Goal: Submit feedback/report problem

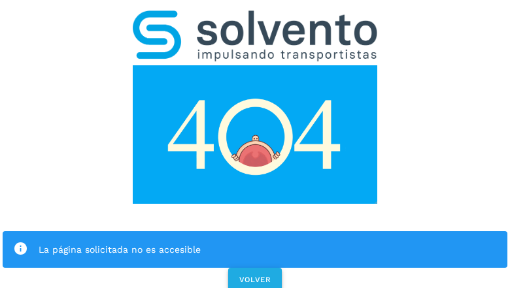
click at [254, 275] on span "VOLVER" at bounding box center [254, 279] width 33 height 9
click at [255, 144] on div "La página solicitada no es accesible VOLVER" at bounding box center [255, 147] width 510 height 294
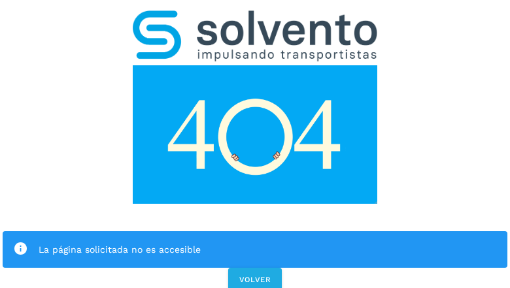
click at [255, 144] on div "La página solicitada no es accesible VOLVER" at bounding box center [255, 147] width 510 height 294
click at [255, 231] on div "La página solicitada no es accesible" at bounding box center [255, 249] width 504 height 37
click at [255, 65] on img at bounding box center [255, 134] width 244 height 138
click at [255, 17] on img at bounding box center [255, 35] width 244 height 51
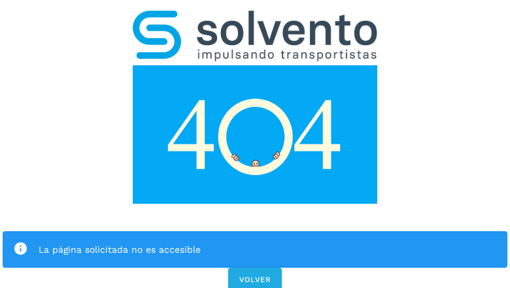
click at [255, 65] on img at bounding box center [255, 134] width 244 height 138
click at [255, 242] on div "La página solicitada no es accesible" at bounding box center [268, 250] width 458 height 16
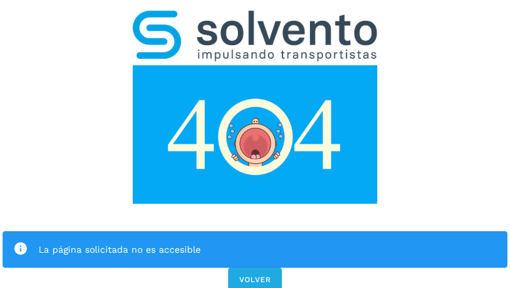
click at [255, 242] on div "La página solicitada no es accesible" at bounding box center [268, 250] width 458 height 16
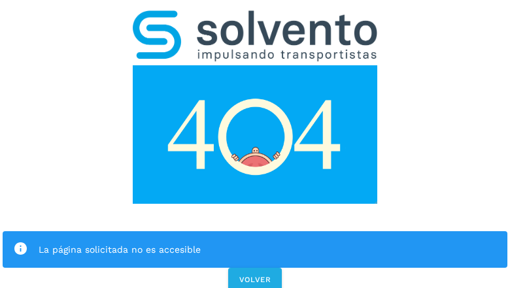
click at [20, 242] on icon at bounding box center [20, 249] width 15 height 15
click at [267, 242] on div "La página solicitada no es accesible" at bounding box center [268, 250] width 458 height 16
click at [255, 275] on span "VOLVER" at bounding box center [254, 279] width 33 height 9
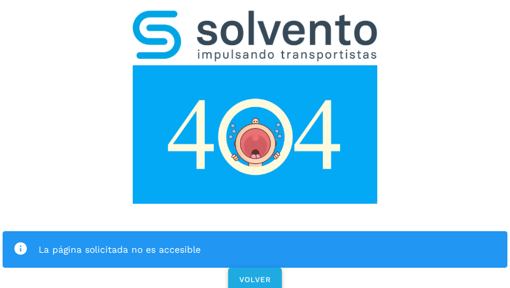
click at [254, 275] on span "VOLVER" at bounding box center [254, 279] width 33 height 9
click at [255, 144] on div "La página solicitada no es accesible VOLVER" at bounding box center [255, 147] width 510 height 294
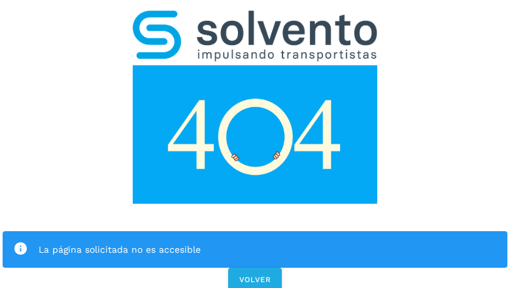
click at [255, 144] on div "La página solicitada no es accesible VOLVER" at bounding box center [255, 147] width 510 height 294
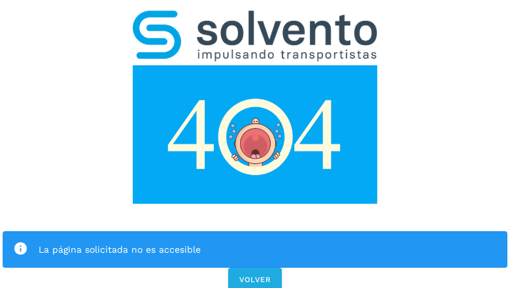
click at [255, 144] on div "La página solicitada no es accesible VOLVER" at bounding box center [255, 147] width 510 height 294
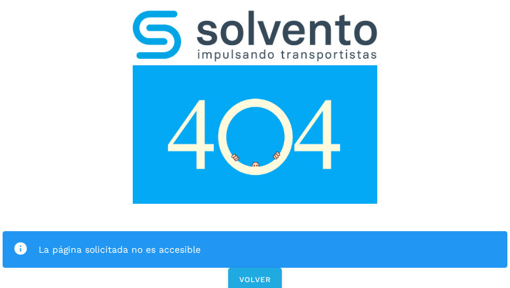
click at [255, 144] on div "La página solicitada no es accesible VOLVER" at bounding box center [255, 147] width 510 height 294
click at [255, 231] on div "La página solicitada no es accesible" at bounding box center [255, 249] width 504 height 37
click at [255, 65] on img at bounding box center [255, 134] width 244 height 138
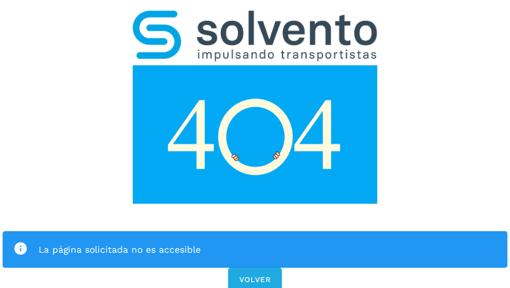
click at [255, 17] on img at bounding box center [255, 35] width 244 height 51
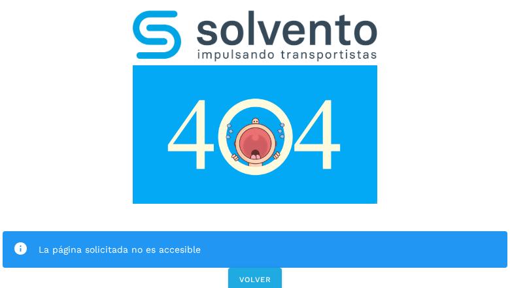
click at [255, 65] on img at bounding box center [255, 134] width 244 height 138
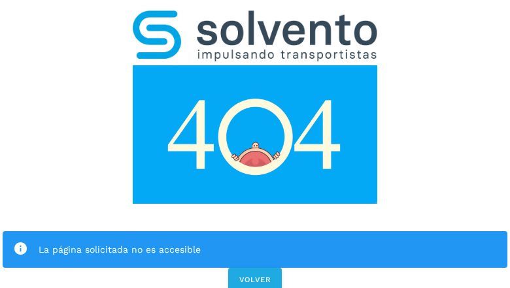
click at [255, 242] on div "La página solicitada no es accesible" at bounding box center [268, 250] width 458 height 16
click at [20, 242] on icon at bounding box center [20, 249] width 15 height 15
click at [267, 242] on div "La página solicitada no es accesible" at bounding box center [268, 250] width 458 height 16
click at [255, 275] on span "VOLVER" at bounding box center [254, 279] width 33 height 9
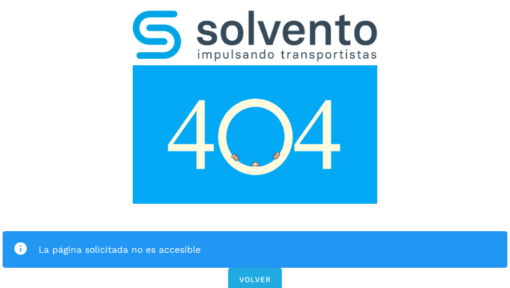
click at [255, 144] on div "La página solicitada no es accesible VOLVER" at bounding box center [255, 147] width 510 height 294
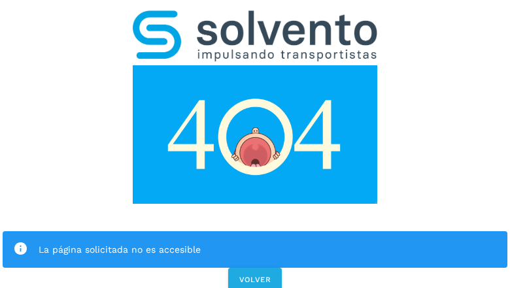
click at [255, 231] on div "La página solicitada no es accesible" at bounding box center [255, 249] width 504 height 37
click at [255, 65] on img at bounding box center [255, 134] width 244 height 138
click at [255, 17] on img at bounding box center [255, 35] width 244 height 51
click at [255, 65] on img at bounding box center [255, 134] width 244 height 138
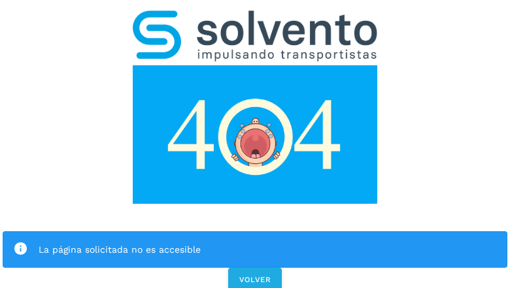
click at [255, 242] on div "La página solicitada no es accesible" at bounding box center [268, 250] width 458 height 16
click at [20, 242] on icon at bounding box center [20, 249] width 15 height 15
click at [267, 242] on div "La página solicitada no es accesible" at bounding box center [268, 250] width 458 height 16
click at [255, 275] on span "VOLVER" at bounding box center [254, 279] width 33 height 9
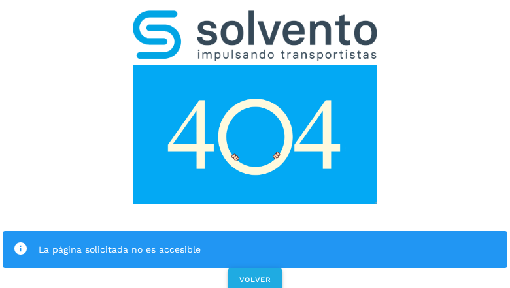
click at [254, 275] on span "VOLVER" at bounding box center [254, 279] width 33 height 9
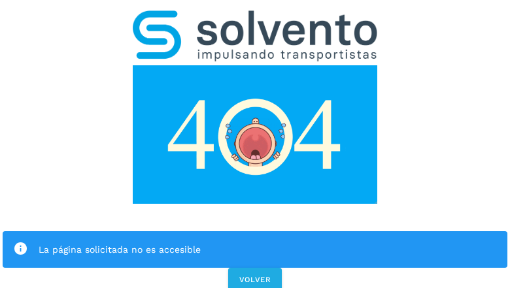
click at [255, 144] on div "La página solicitada no es accesible VOLVER" at bounding box center [255, 147] width 510 height 294
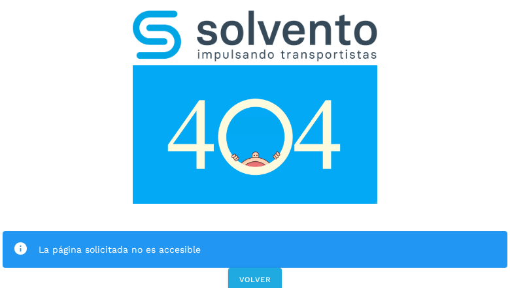
click at [255, 144] on div "La página solicitada no es accesible VOLVER" at bounding box center [255, 147] width 510 height 294
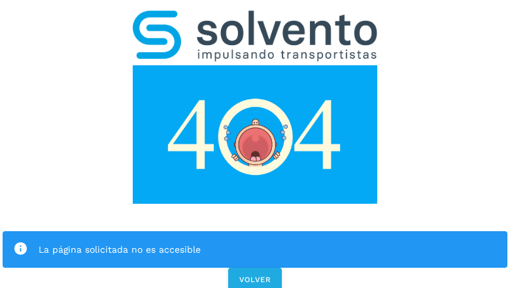
click at [255, 144] on div "La página solicitada no es accesible VOLVER" at bounding box center [255, 147] width 510 height 294
click at [255, 231] on div "La página solicitada no es accesible" at bounding box center [255, 249] width 504 height 37
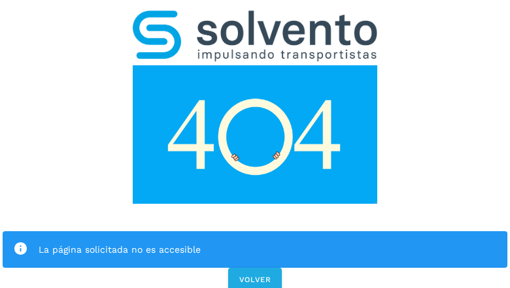
click at [255, 65] on img at bounding box center [255, 134] width 244 height 138
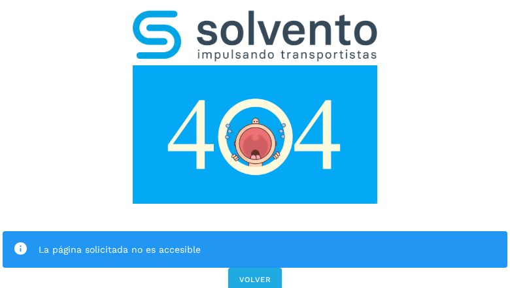
click at [255, 17] on img at bounding box center [255, 35] width 244 height 51
click at [255, 65] on img at bounding box center [255, 134] width 244 height 138
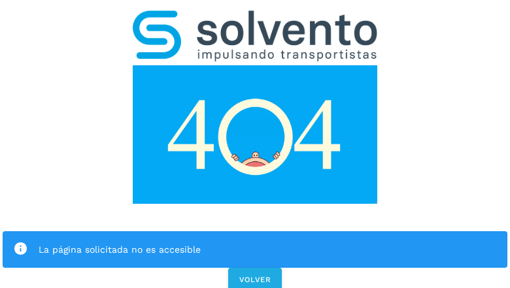
click at [255, 242] on div "La página solicitada no es accesible" at bounding box center [268, 250] width 458 height 16
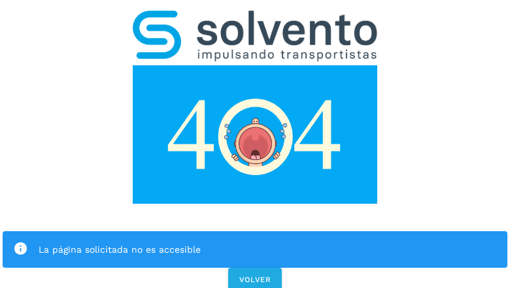
click at [20, 242] on icon at bounding box center [20, 249] width 15 height 15
click at [267, 242] on div "La página solicitada no es accesible" at bounding box center [268, 250] width 458 height 16
click at [255, 275] on span "VOLVER" at bounding box center [254, 279] width 33 height 9
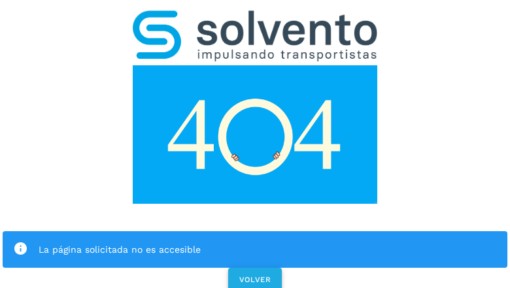
click at [254, 275] on span "VOLVER" at bounding box center [254, 279] width 33 height 9
click at [255, 144] on div "La página solicitada no es accesible VOLVER" at bounding box center [255, 147] width 510 height 294
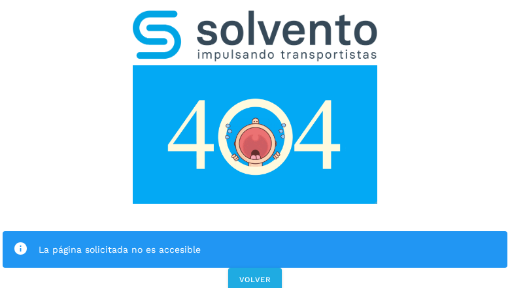
click at [255, 144] on div "La página solicitada no es accesible VOLVER" at bounding box center [255, 147] width 510 height 294
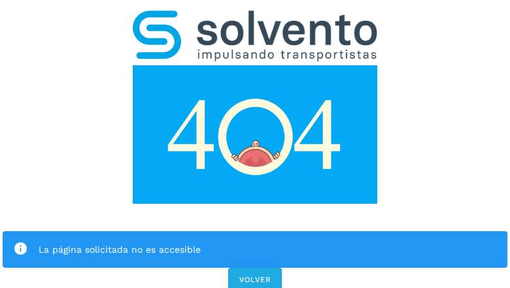
click at [255, 231] on div "La página solicitada no es accesible" at bounding box center [255, 249] width 504 height 37
click at [255, 65] on img at bounding box center [255, 134] width 244 height 138
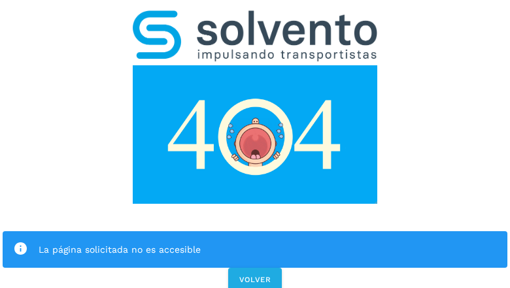
click at [255, 65] on img at bounding box center [255, 134] width 244 height 138
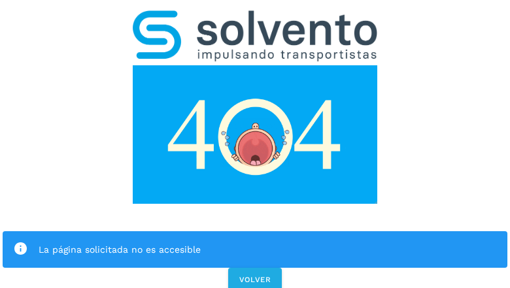
click at [255, 17] on img at bounding box center [255, 35] width 244 height 51
click at [255, 65] on img at bounding box center [255, 134] width 244 height 138
click at [255, 242] on div "La página solicitada no es accesible" at bounding box center [268, 250] width 458 height 16
click at [20, 242] on icon at bounding box center [20, 249] width 15 height 15
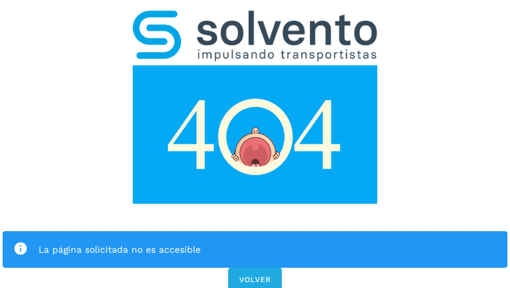
click at [267, 242] on div "La página solicitada no es accesible" at bounding box center [268, 250] width 458 height 16
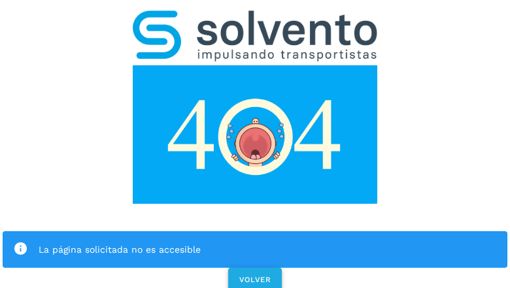
click at [255, 275] on span "VOLVER" at bounding box center [254, 279] width 33 height 9
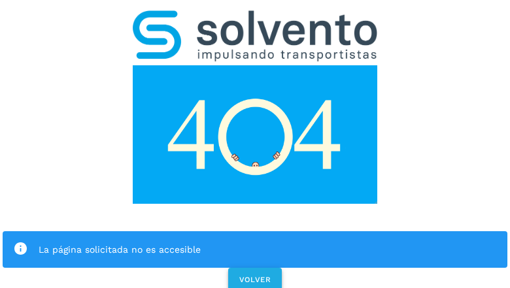
click at [254, 275] on span "VOLVER" at bounding box center [254, 279] width 33 height 9
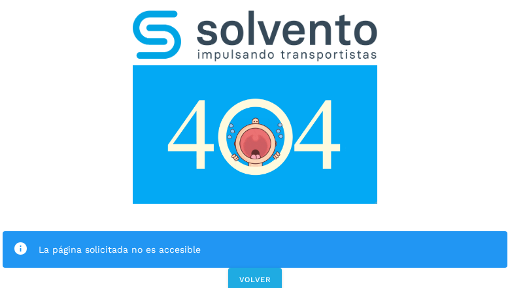
click at [255, 144] on div "La página solicitada no es accesible VOLVER" at bounding box center [255, 147] width 510 height 294
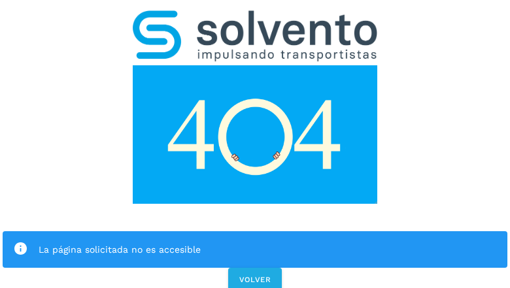
click at [255, 144] on div "La página solicitada no es accesible VOLVER" at bounding box center [255, 147] width 510 height 294
click at [255, 231] on div "La página solicitada no es accesible" at bounding box center [255, 249] width 504 height 37
click at [255, 65] on img at bounding box center [255, 134] width 244 height 138
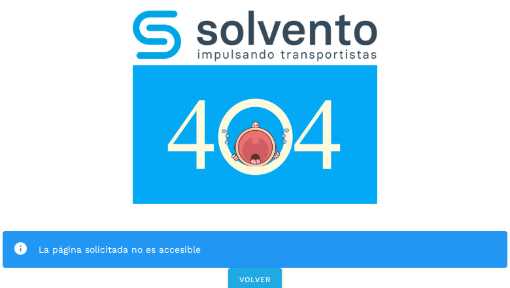
click at [255, 65] on img at bounding box center [255, 134] width 244 height 138
click at [255, 17] on img at bounding box center [255, 35] width 244 height 51
click at [255, 65] on img at bounding box center [255, 134] width 244 height 138
click at [255, 242] on div "La página solicitada no es accesible" at bounding box center [268, 250] width 458 height 16
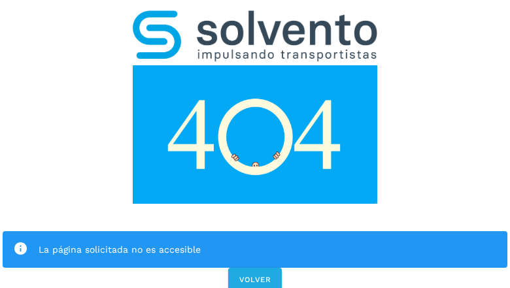
click at [20, 242] on icon at bounding box center [20, 249] width 15 height 15
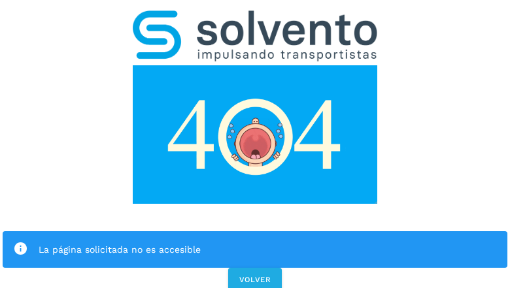
click at [267, 242] on div "La página solicitada no es accesible" at bounding box center [268, 250] width 458 height 16
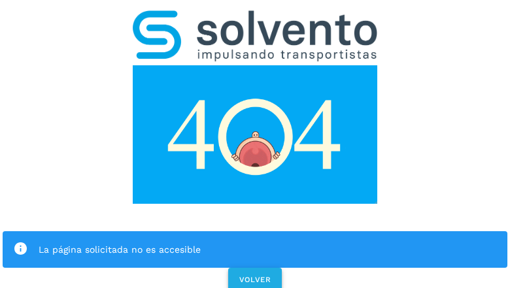
click at [255, 275] on span "VOLVER" at bounding box center [254, 279] width 33 height 9
